Goal: Task Accomplishment & Management: Manage account settings

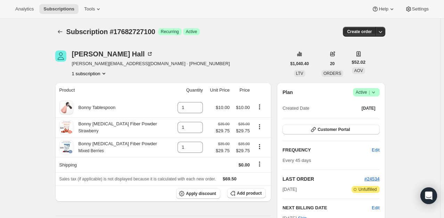
click at [259, 74] on div "[PERSON_NAME] [PERSON_NAME][EMAIL_ADDRESS][DOMAIN_NAME] · [PHONE_NUMBER] 1 subs…" at bounding box center [170, 63] width 231 height 26
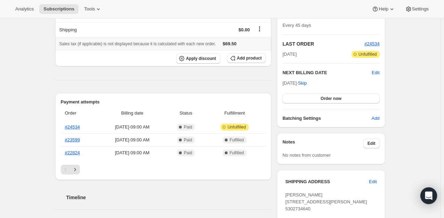
scroll to position [153, 0]
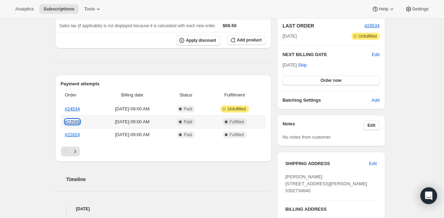
click at [74, 120] on link "#23599" at bounding box center [72, 121] width 15 height 5
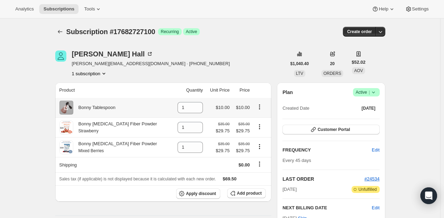
click at [255, 109] on button "Product actions" at bounding box center [259, 107] width 11 height 8
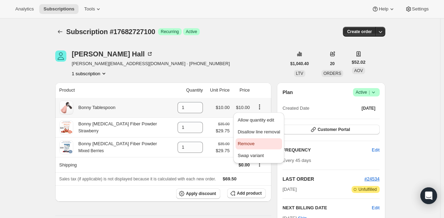
click at [255, 141] on span "Remove" at bounding box center [259, 143] width 42 height 7
type input "0"
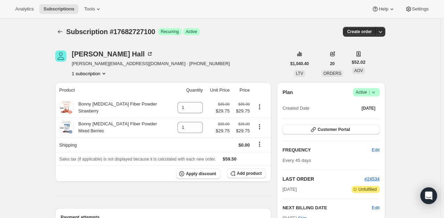
drag, startPoint x: 415, startPoint y: 1, endPoint x: 425, endPoint y: 89, distance: 88.2
